Goal: Task Accomplishment & Management: Use online tool/utility

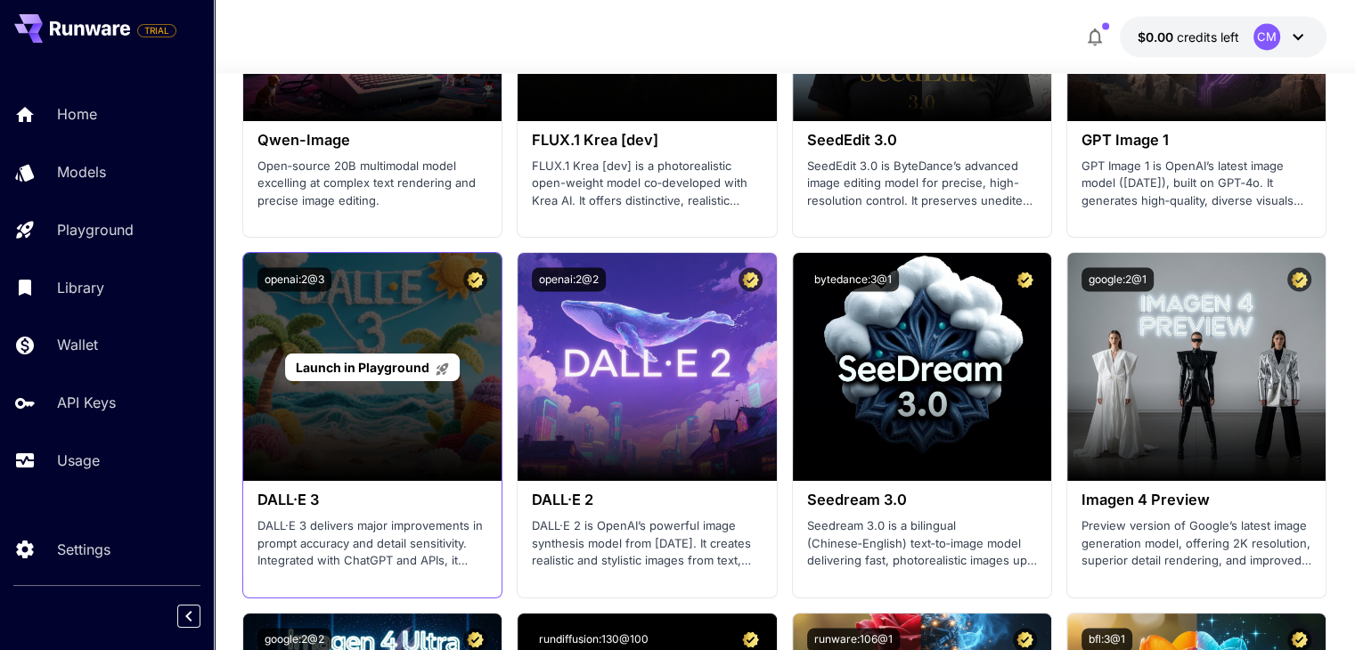
scroll to position [2720, 0]
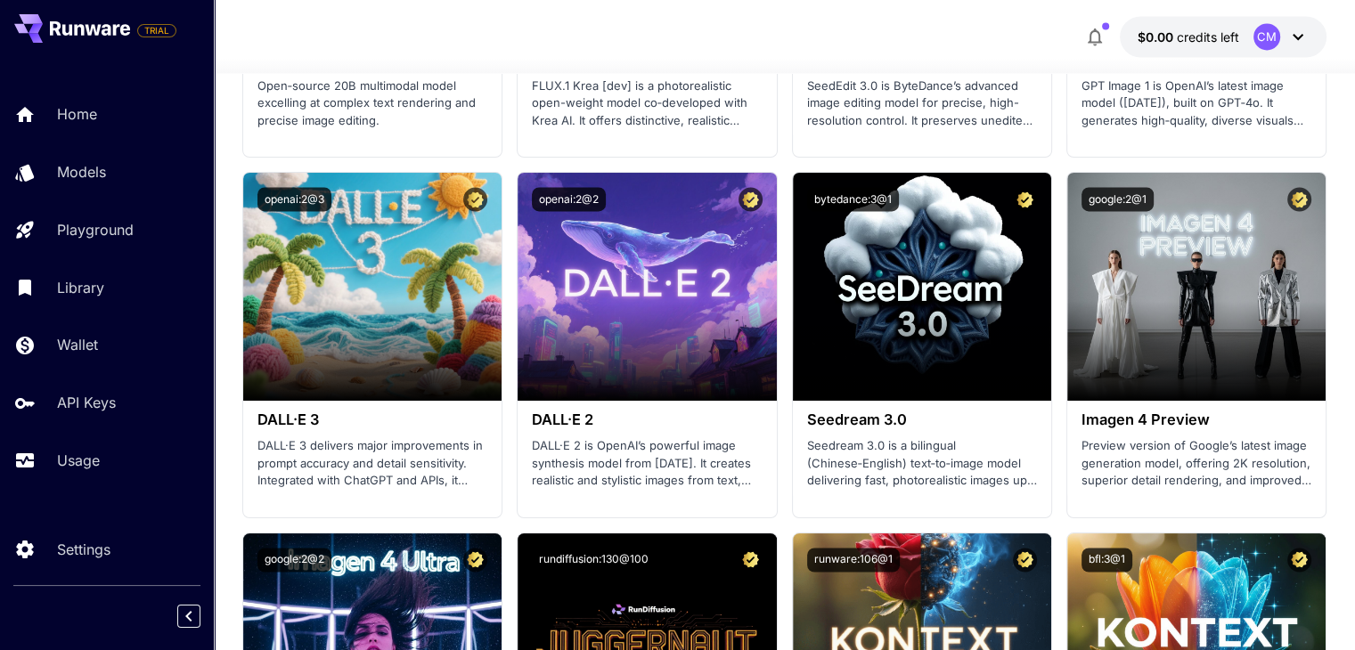
drag, startPoint x: 384, startPoint y: 280, endPoint x: 386, endPoint y: 289, distance: 9.1
click at [384, 280] on span "Launch in Playground" at bounding box center [363, 287] width 134 height 15
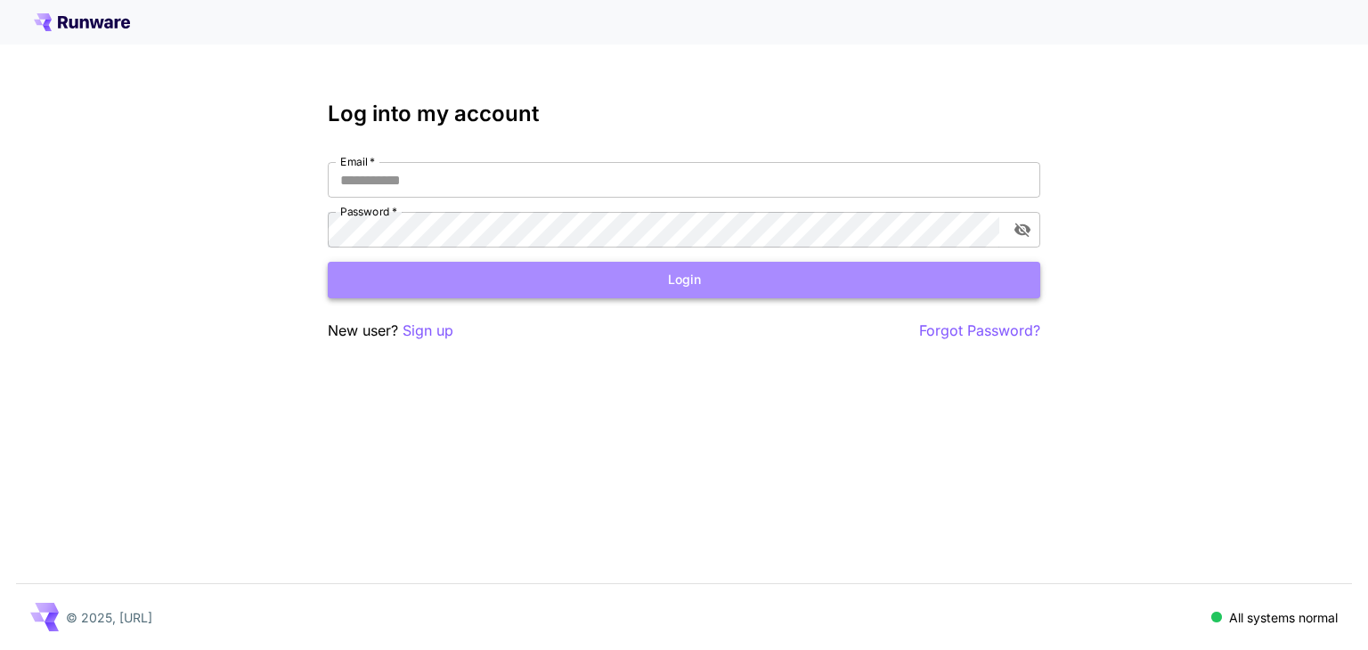
click at [902, 277] on button "Login" at bounding box center [684, 280] width 713 height 37
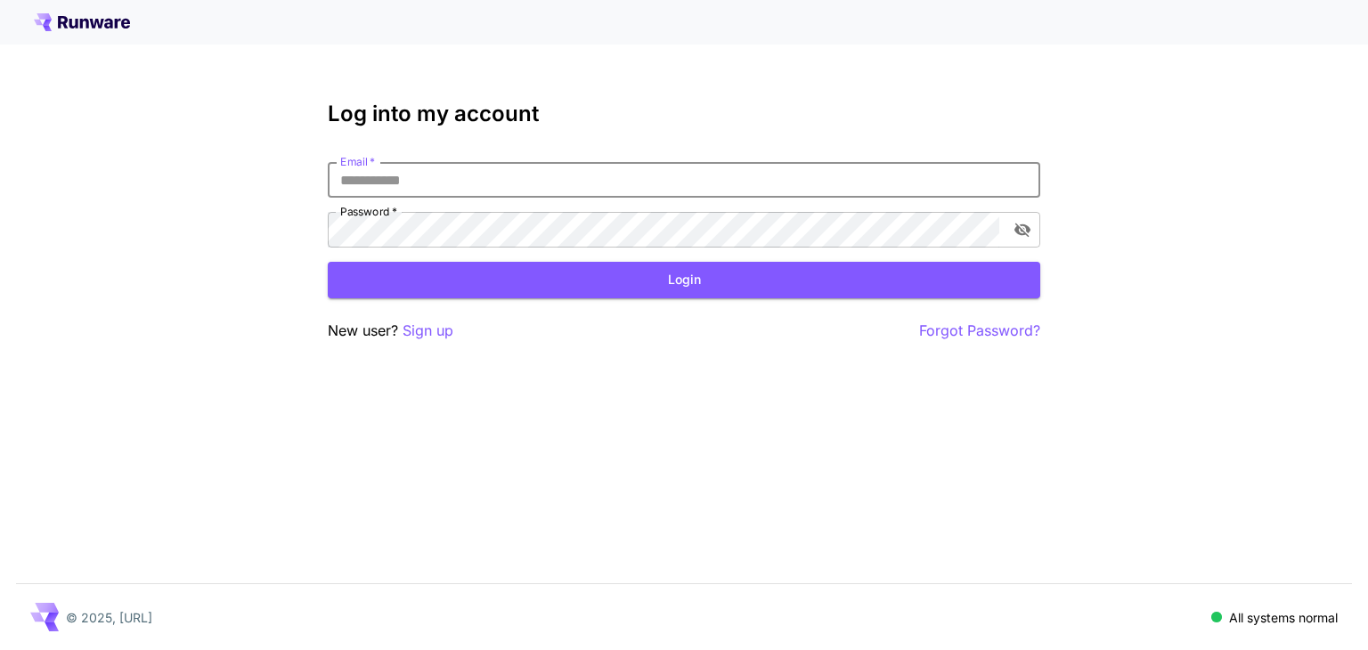
click at [607, 175] on input "Email   *" at bounding box center [684, 180] width 713 height 36
type input "**********"
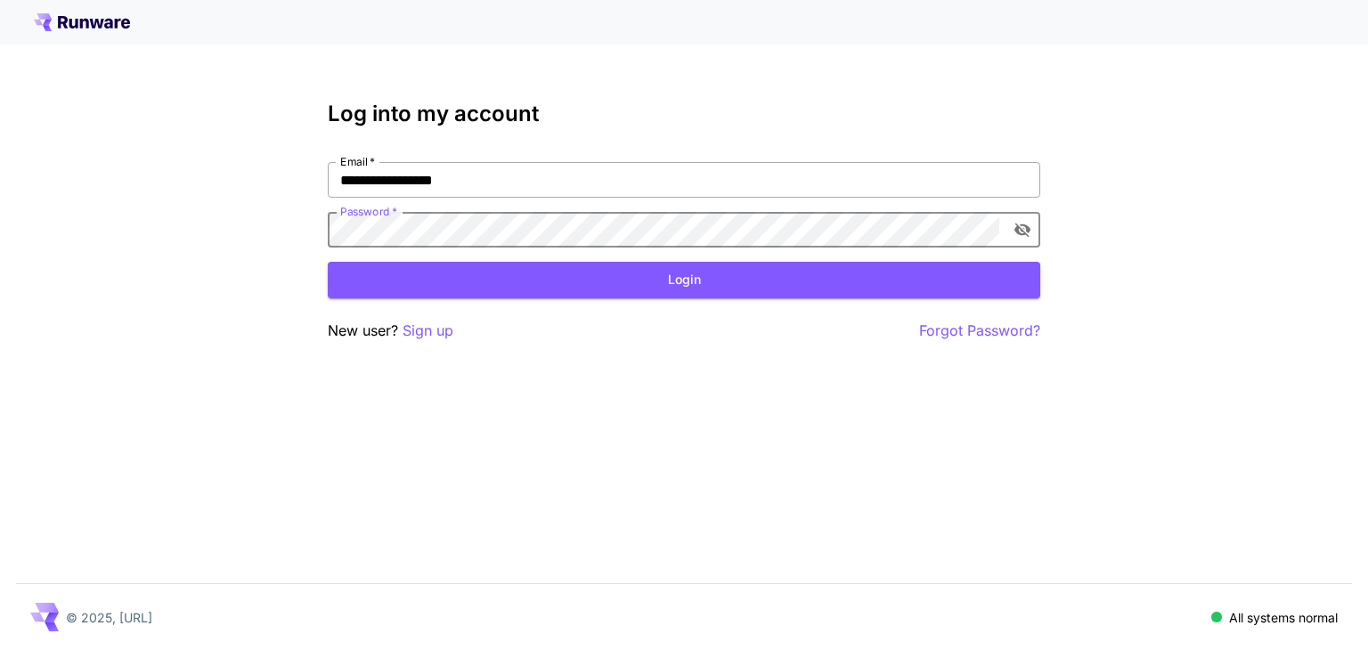
click button "Login" at bounding box center [684, 280] width 713 height 37
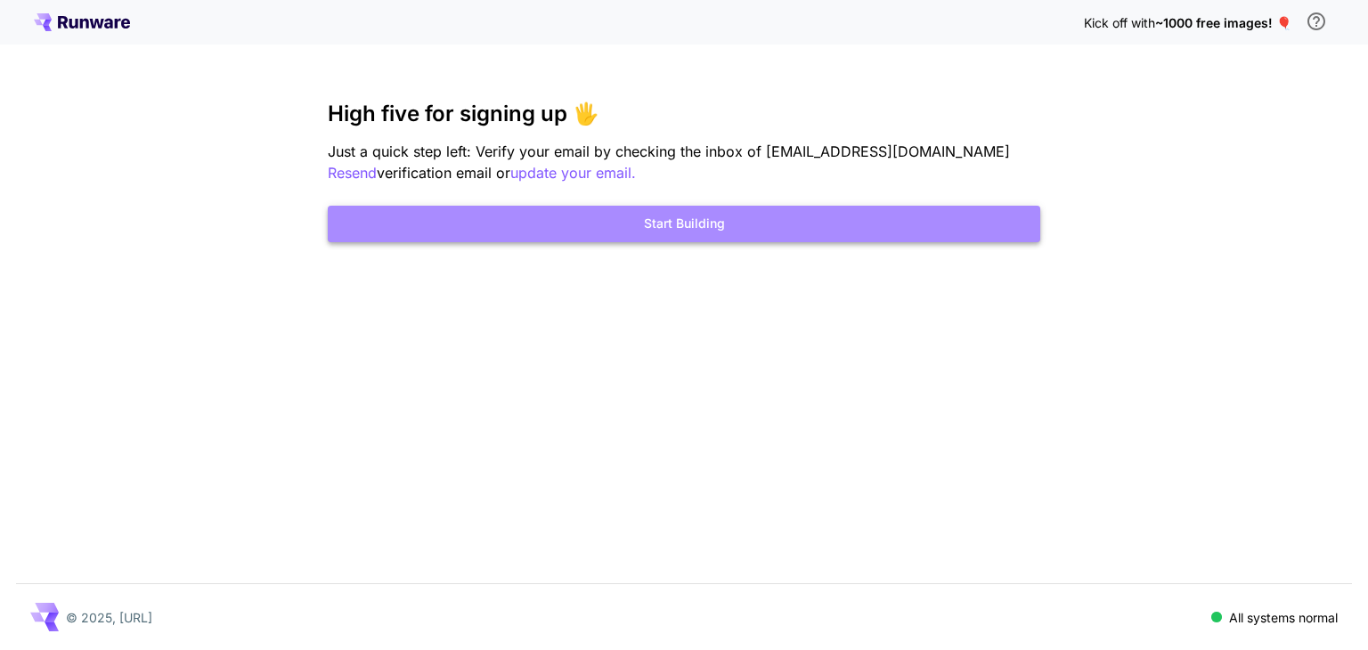
click at [673, 224] on button "Start Building" at bounding box center [684, 224] width 713 height 37
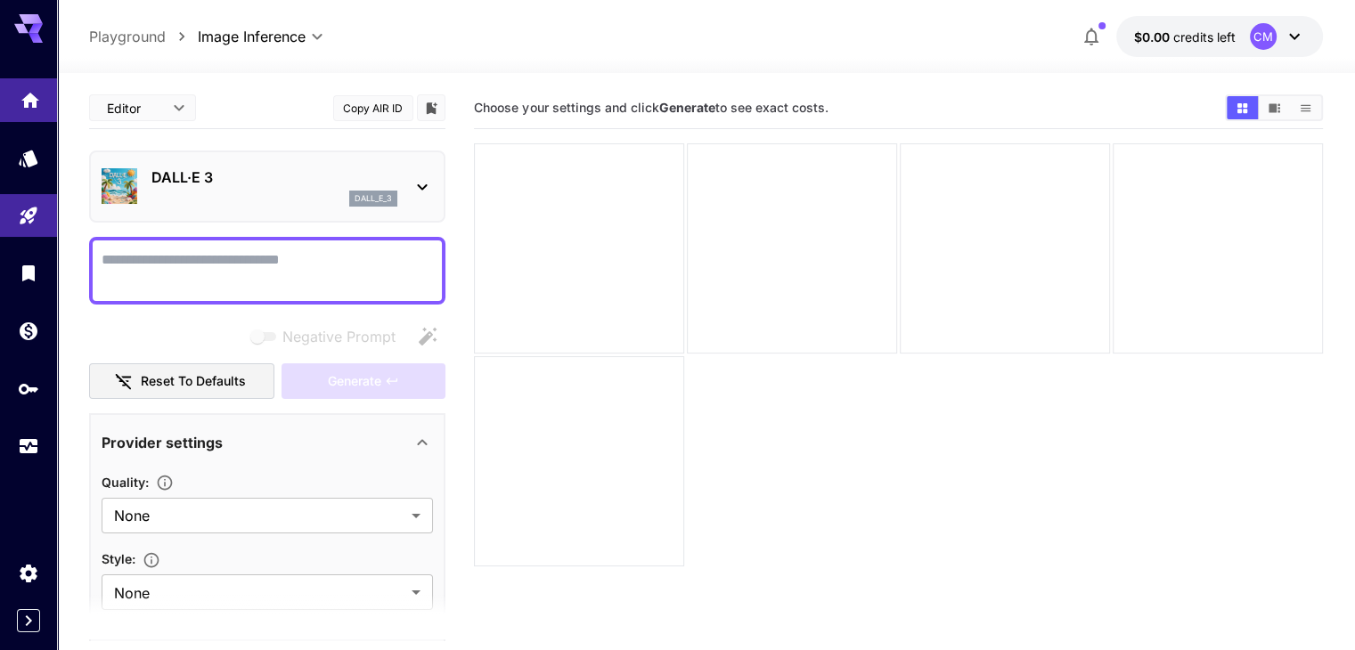
click at [18, 116] on link at bounding box center [28, 100] width 57 height 44
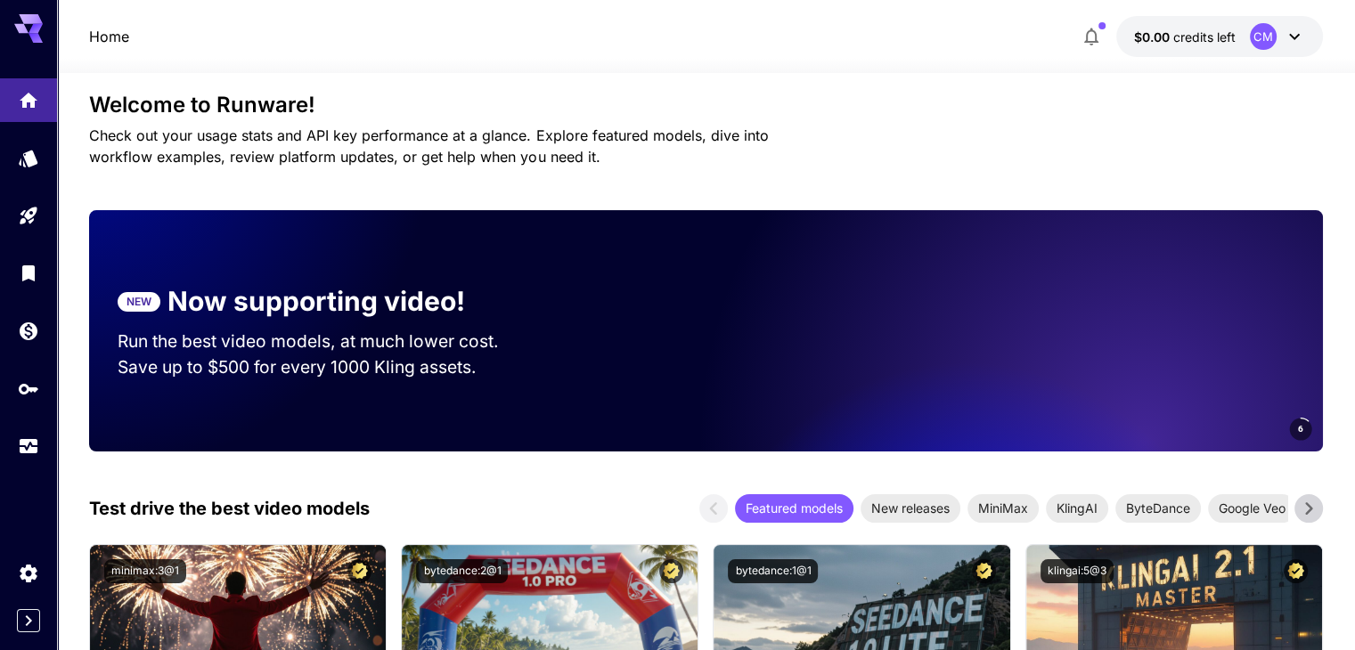
scroll to position [356, 0]
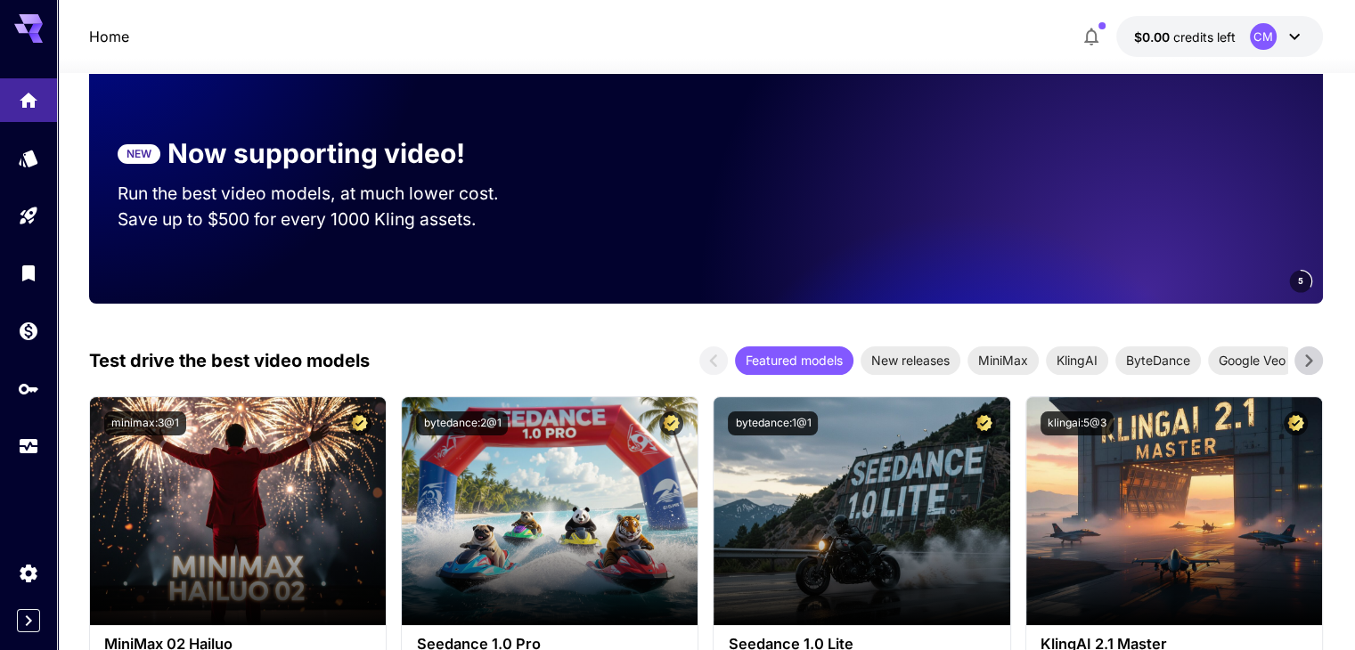
click at [679, 204] on div "5" at bounding box center [948, 182] width 746 height 241
click at [1010, 246] on video at bounding box center [1073, 182] width 499 height 241
click at [1117, 246] on video at bounding box center [1073, 182] width 499 height 241
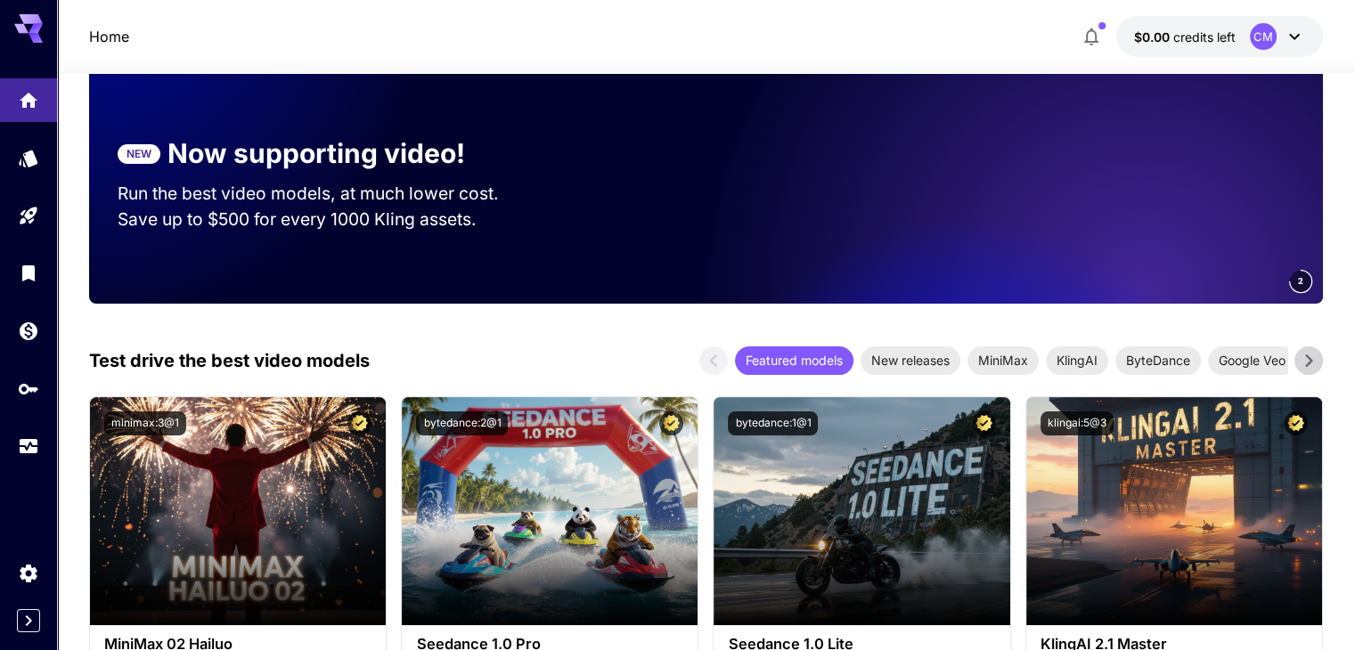
drag, startPoint x: 1151, startPoint y: 231, endPoint x: 827, endPoint y: 233, distance: 323.3
click at [827, 233] on video at bounding box center [756, 182] width 499 height 241
drag, startPoint x: 840, startPoint y: 206, endPoint x: 826, endPoint y: 203, distance: 14.5
click at [826, 203] on video at bounding box center [1073, 182] width 499 height 241
drag, startPoint x: 948, startPoint y: 200, endPoint x: 1204, endPoint y: 205, distance: 256.6
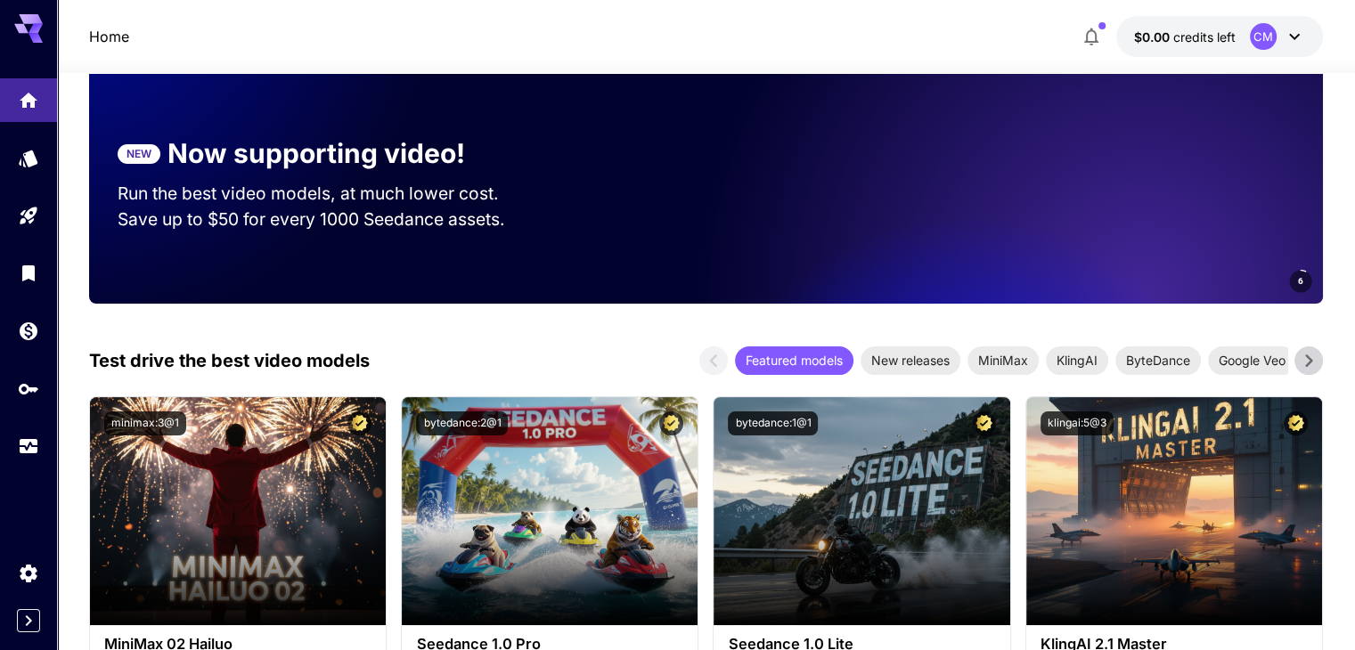
click at [1204, 205] on video at bounding box center [1073, 182] width 499 height 241
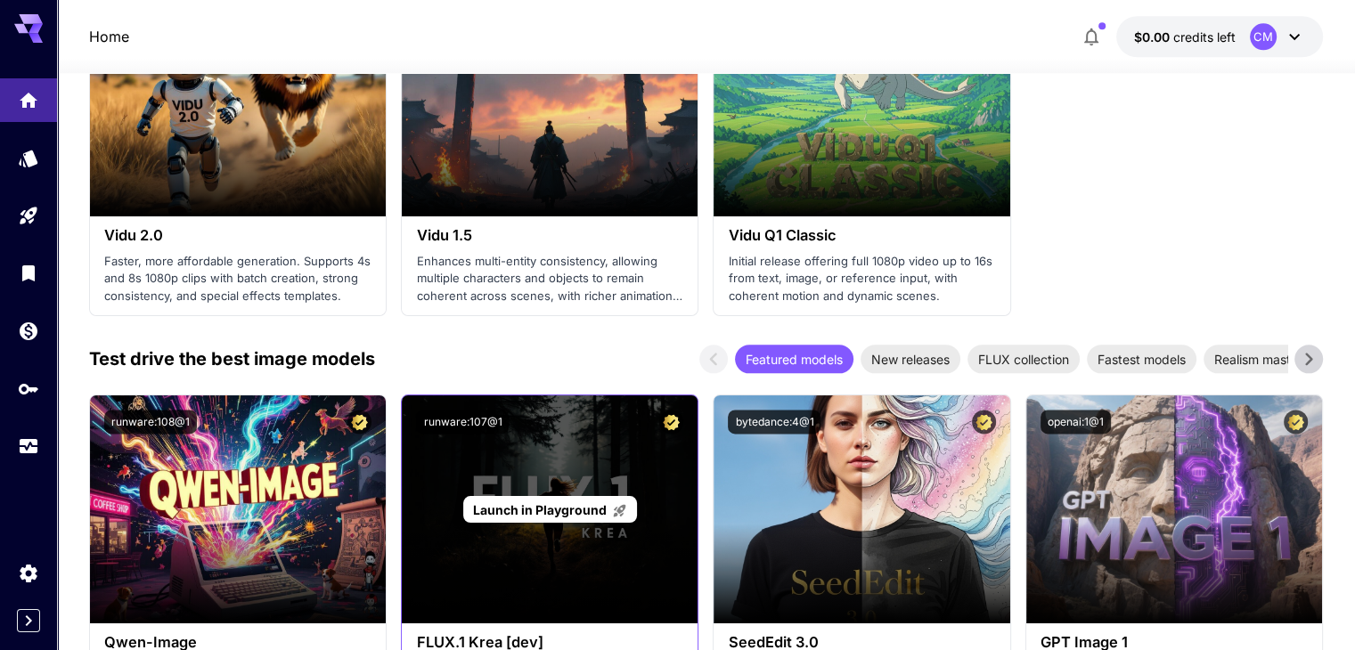
scroll to position [2850, 0]
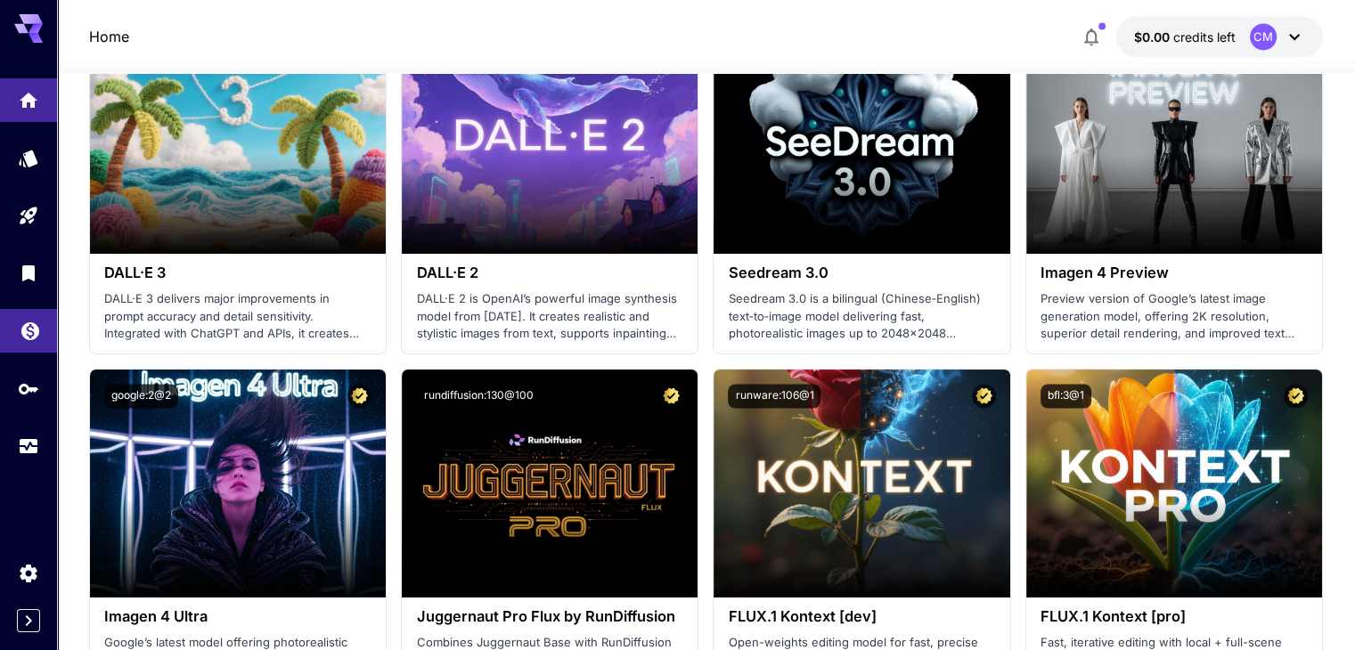
click at [47, 353] on link at bounding box center [28, 331] width 57 height 44
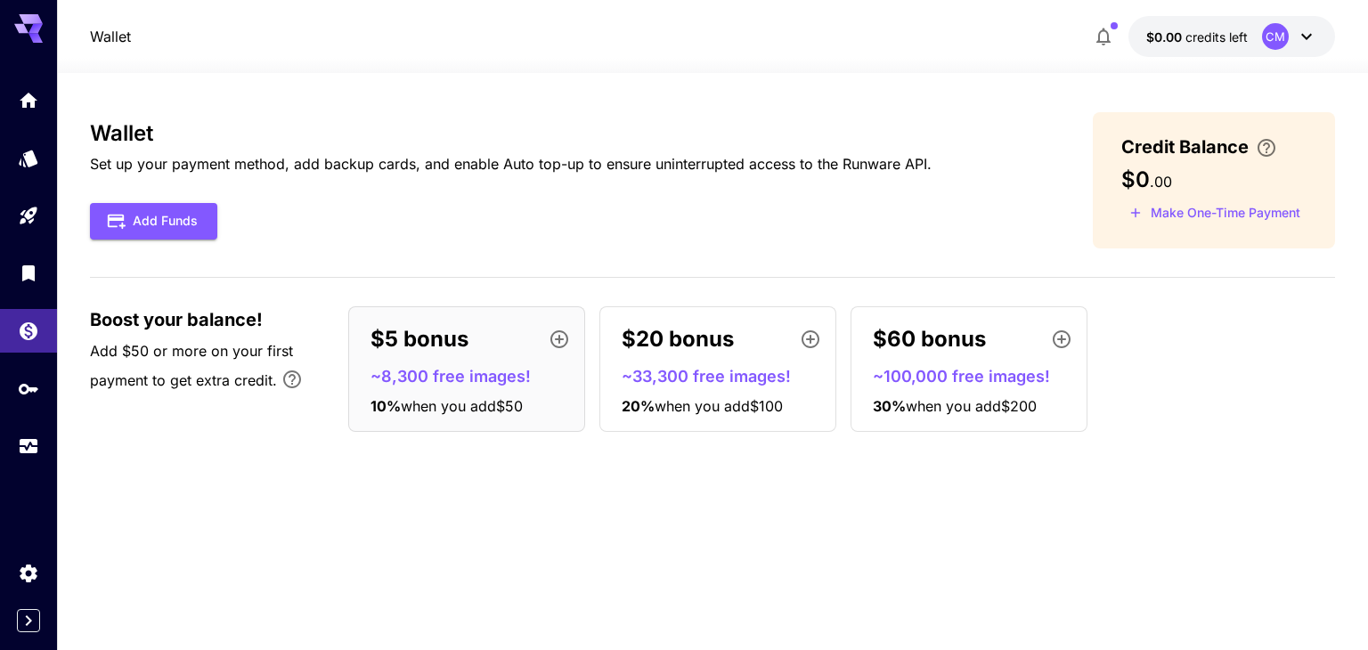
click at [433, 340] on p "$5 bonus" at bounding box center [420, 339] width 98 height 32
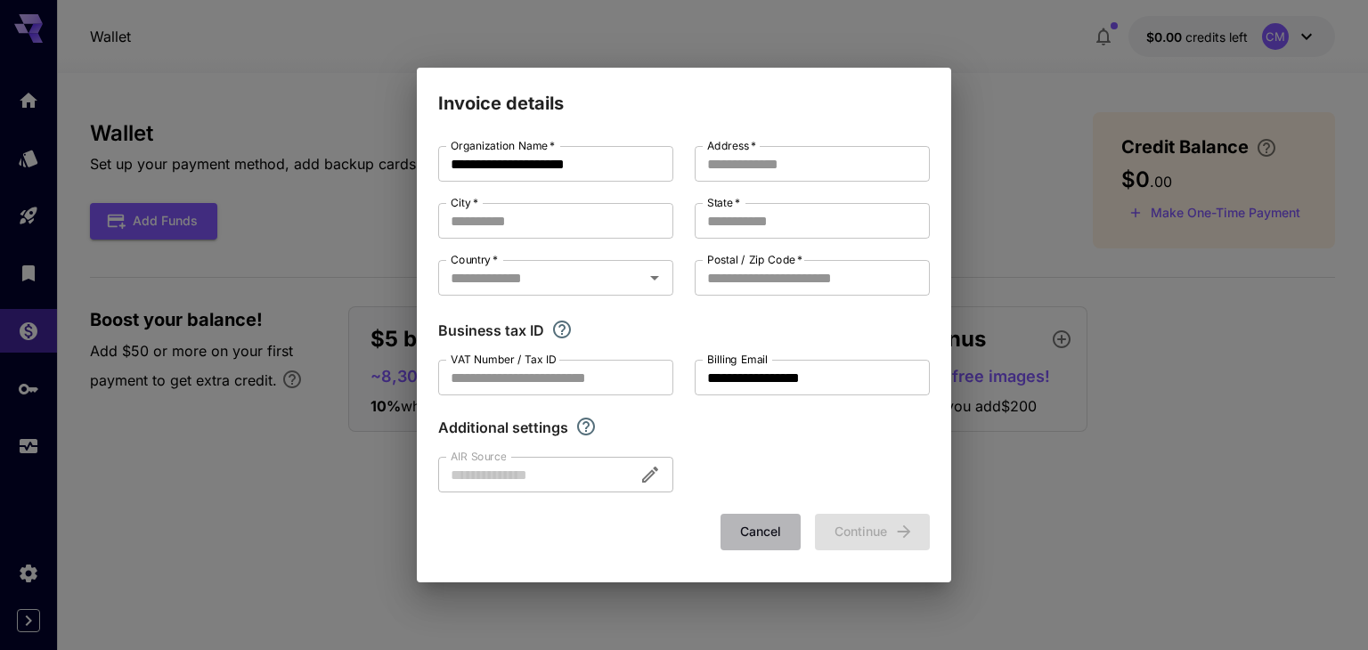
click at [757, 532] on button "Cancel" at bounding box center [761, 532] width 80 height 37
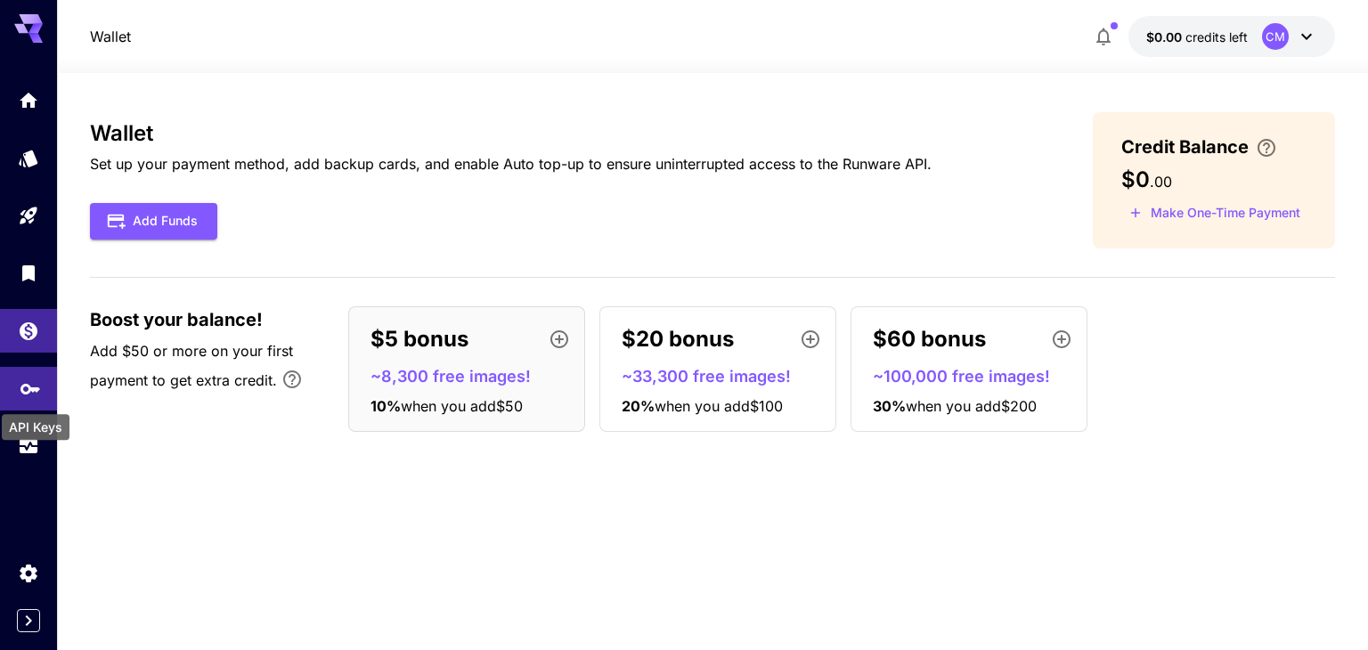
click at [20, 387] on icon "API Keys" at bounding box center [30, 384] width 21 height 21
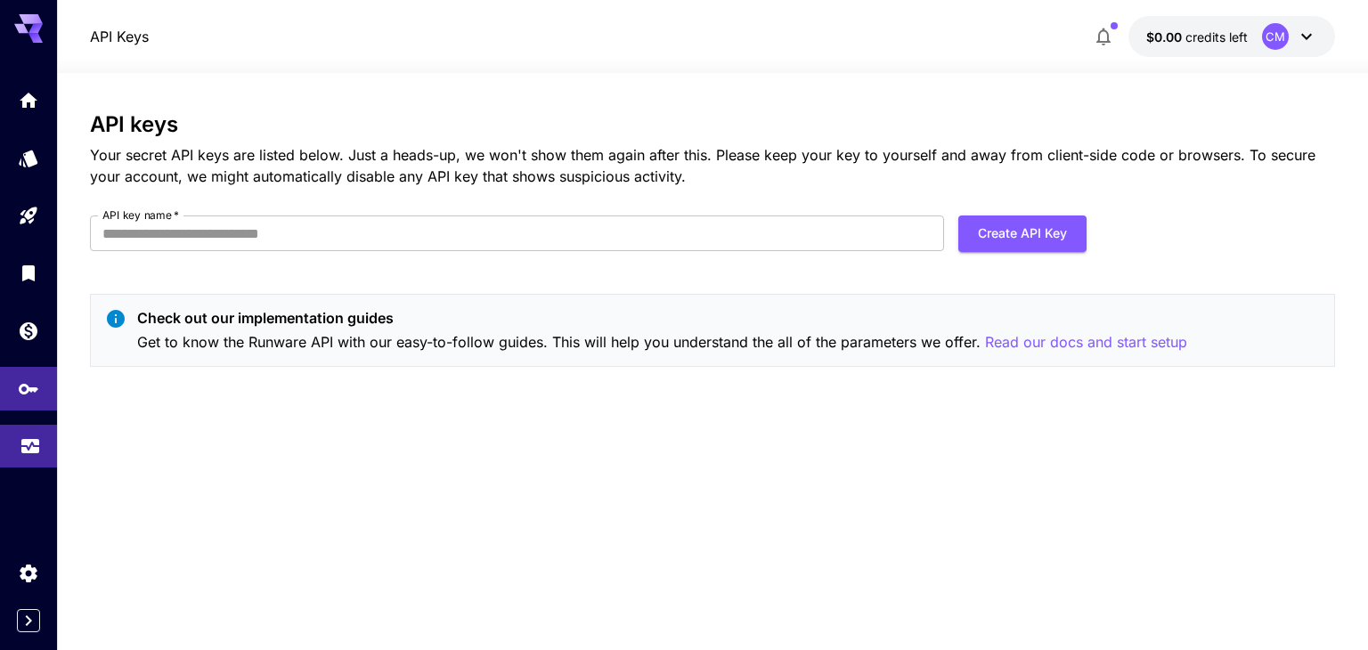
click at [46, 455] on link at bounding box center [28, 447] width 57 height 44
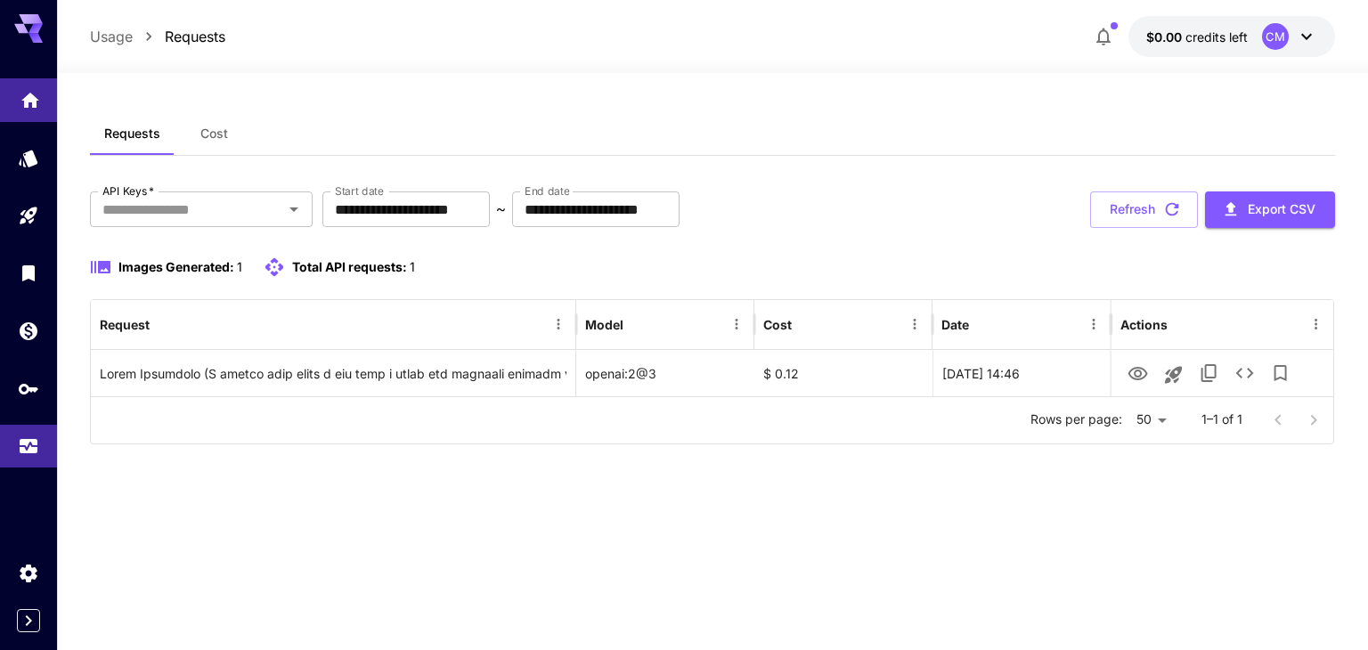
click at [36, 105] on icon "Home" at bounding box center [30, 95] width 21 height 21
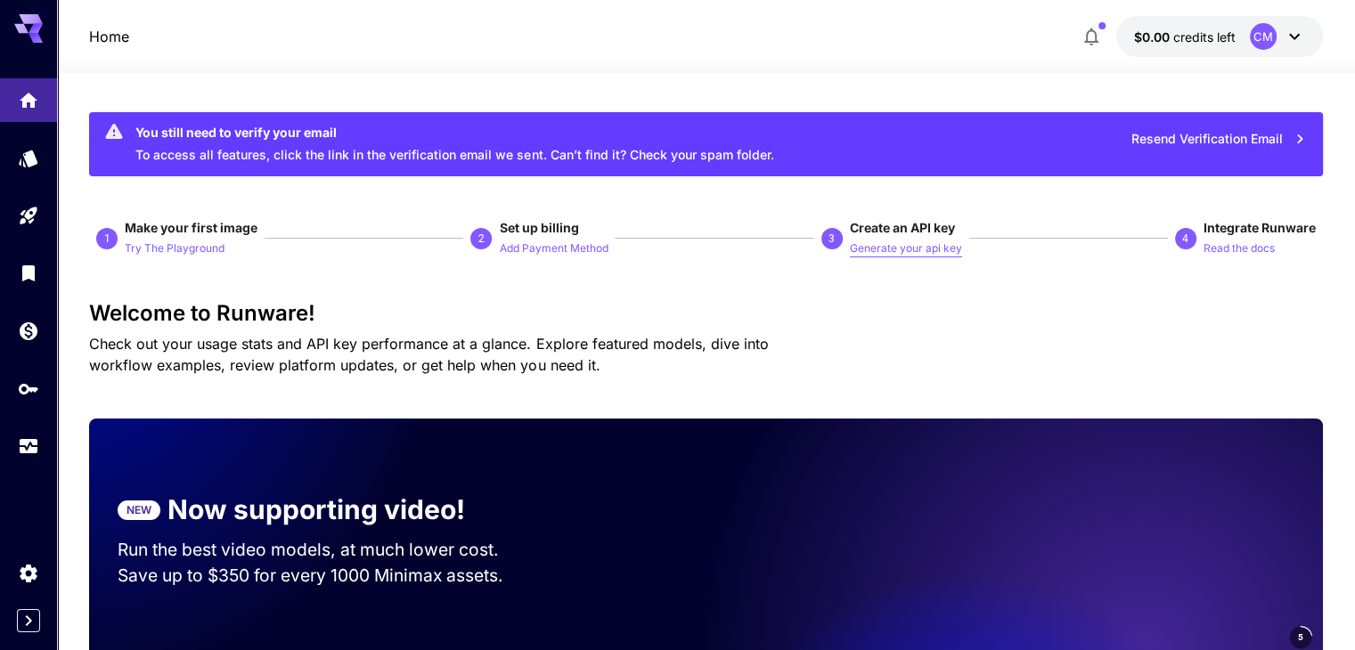
click at [950, 248] on p "Generate your api key" at bounding box center [906, 248] width 112 height 17
